Goal: Task Accomplishment & Management: Manage account settings

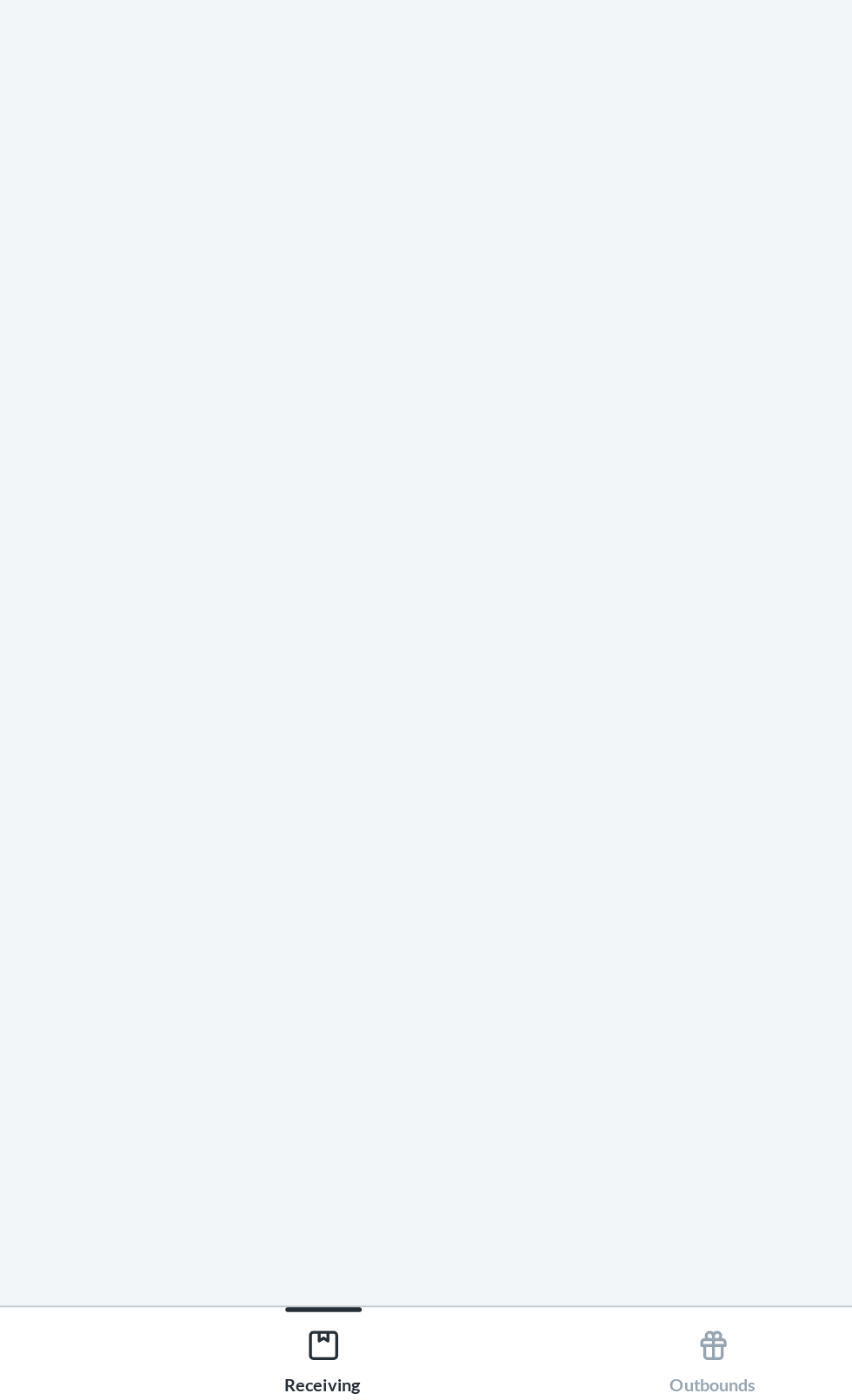
scroll to position [132, 0]
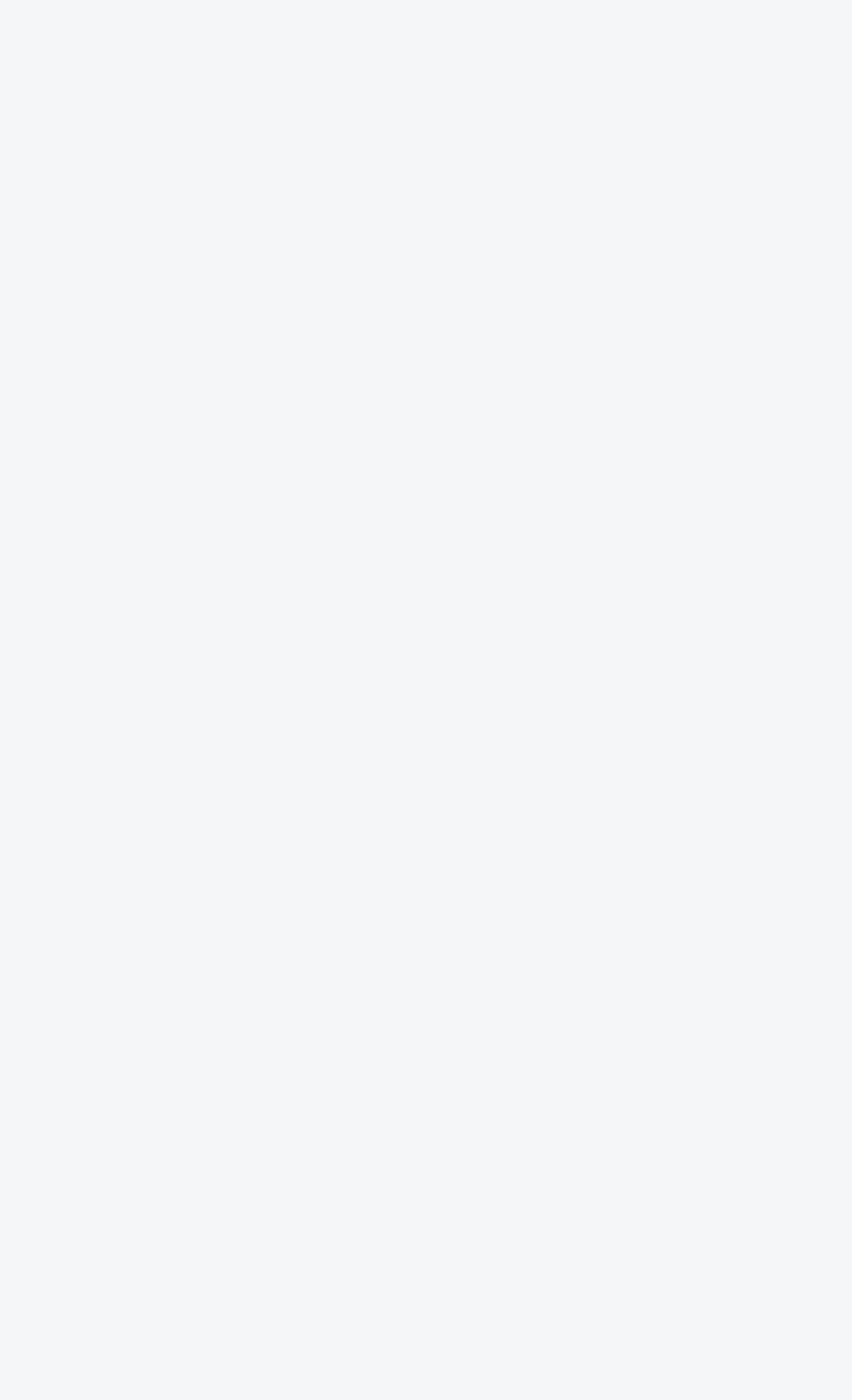
scroll to position [132, 0]
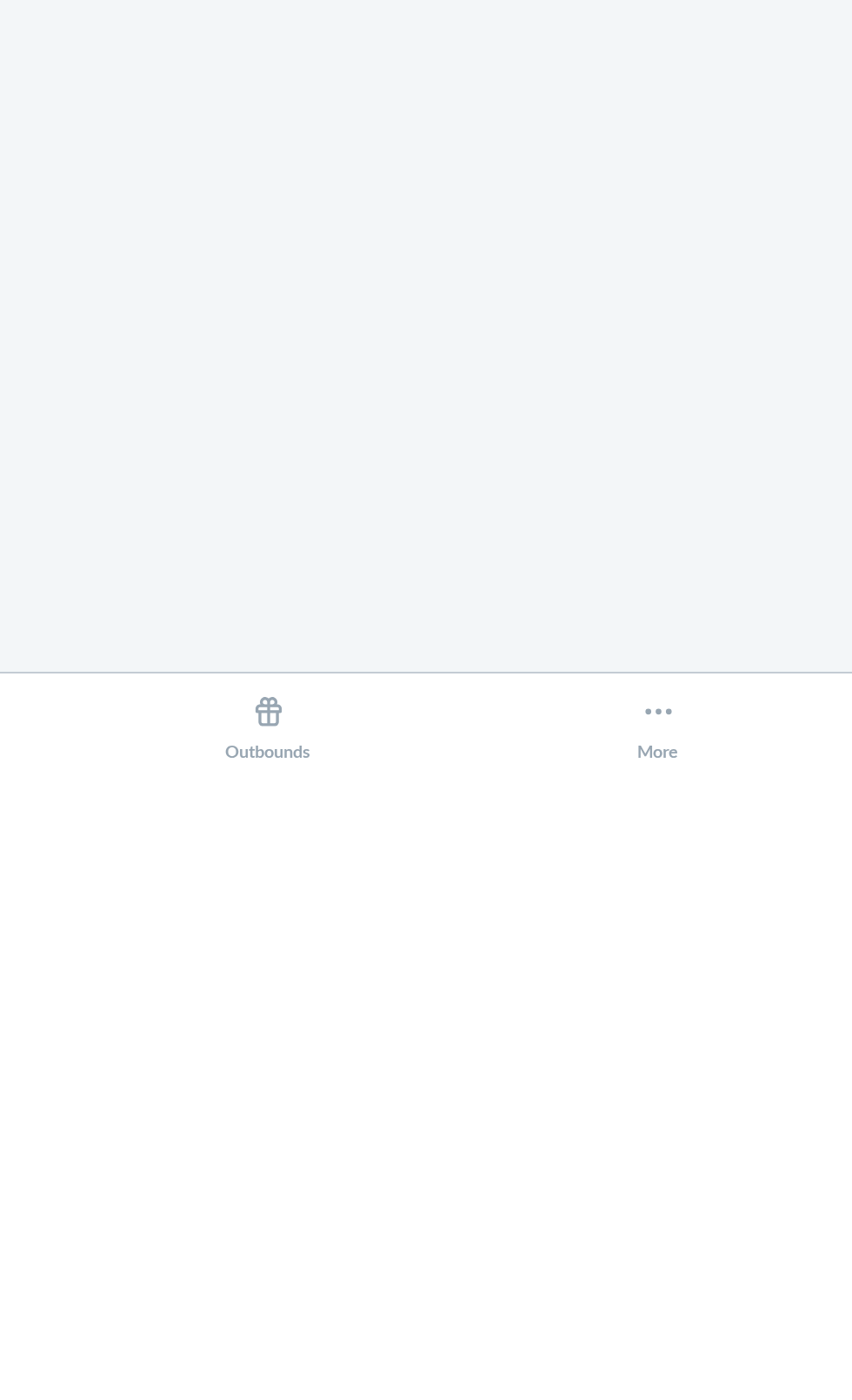
scroll to position [132, 0]
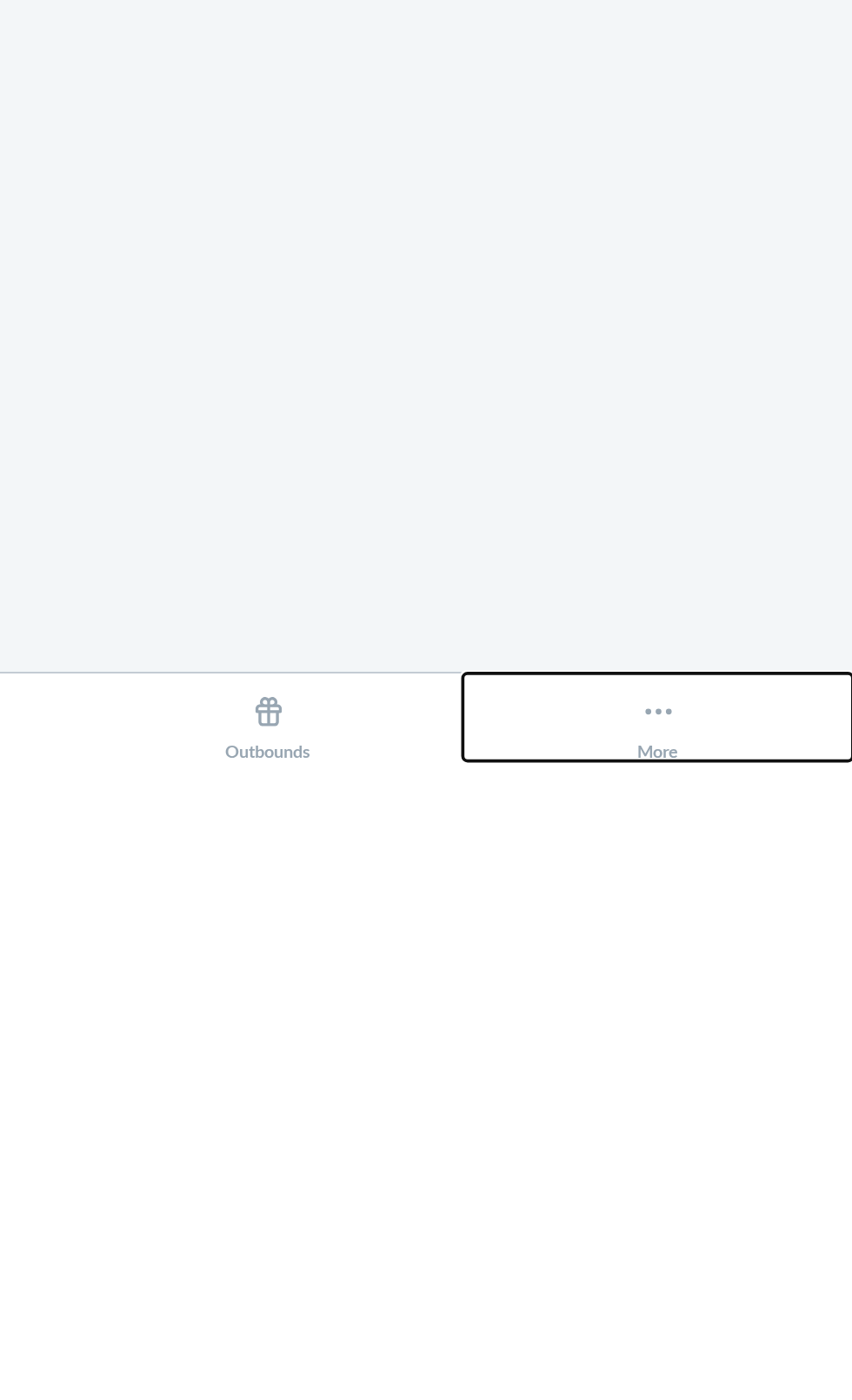
click at [746, 1382] on div "More" at bounding box center [745, 1375] width 23 height 43
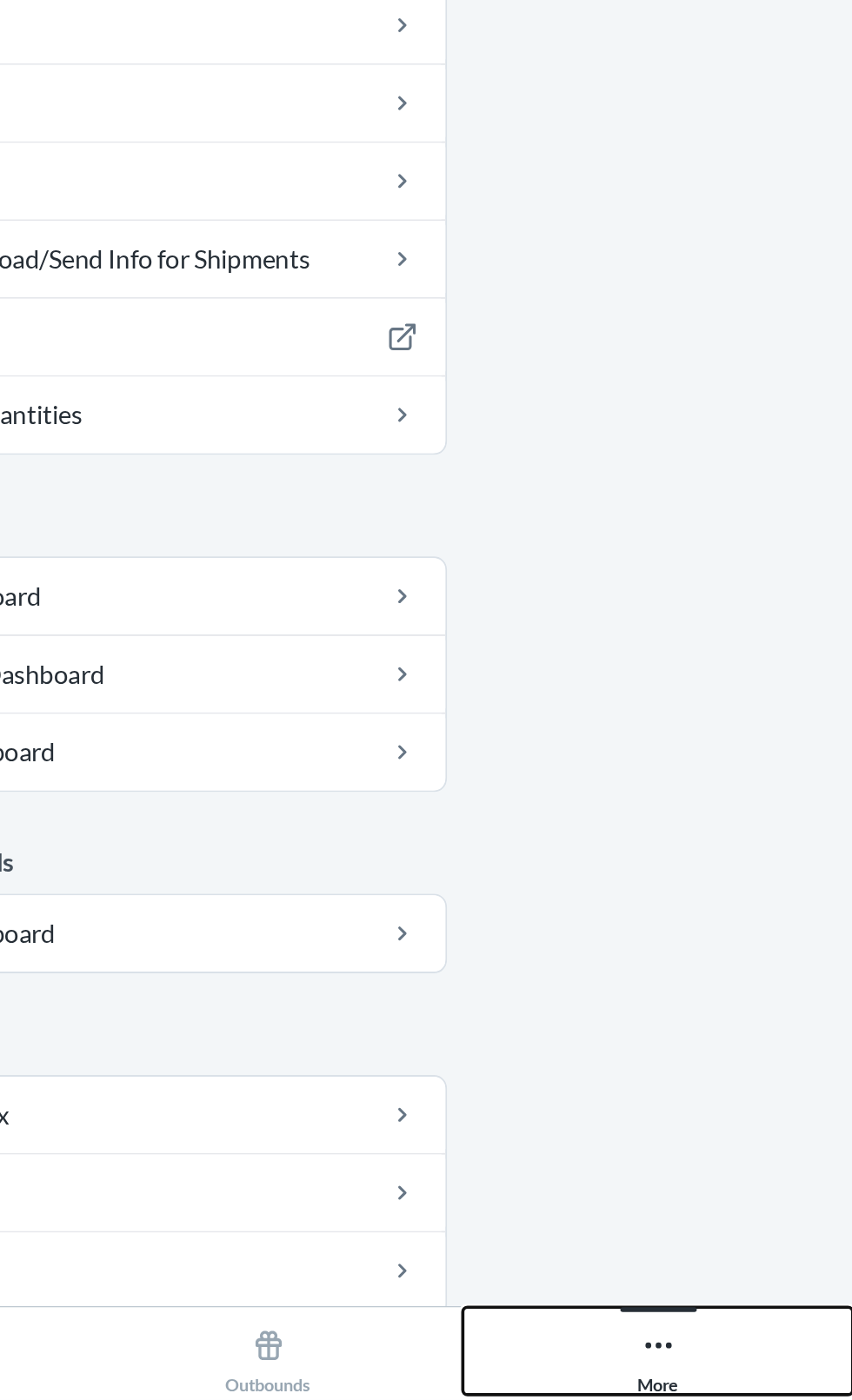
scroll to position [137, 0]
